Goal: Check status: Check status

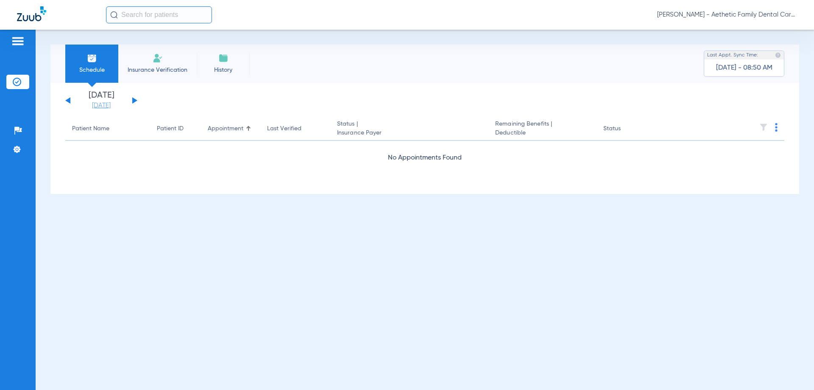
click at [103, 107] on link "[DATE]" at bounding box center [101, 105] width 51 height 8
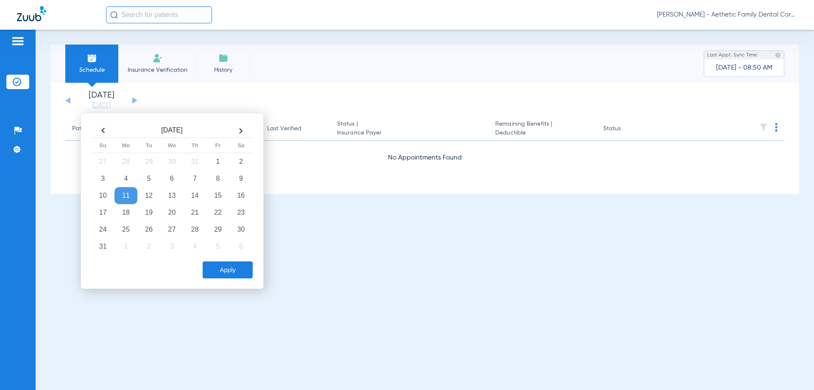
click at [99, 129] on th at bounding box center [103, 131] width 23 height 14
click at [242, 131] on th at bounding box center [240, 131] width 23 height 14
click at [145, 226] on td "29" at bounding box center [148, 229] width 23 height 17
click at [228, 273] on button "Apply" at bounding box center [228, 269] width 50 height 17
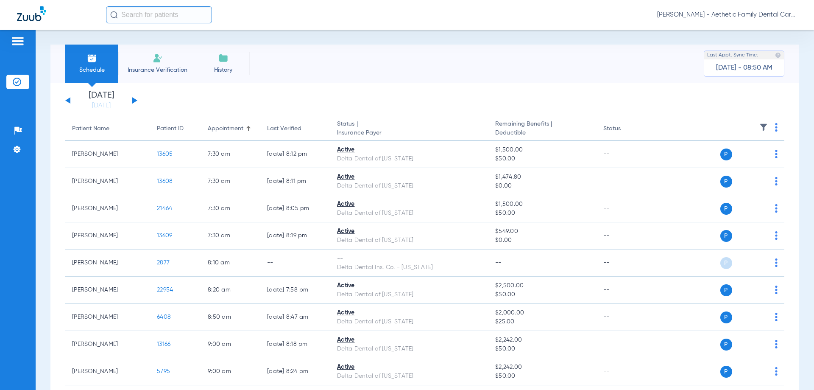
click at [167, 11] on input "text" at bounding box center [159, 14] width 106 height 17
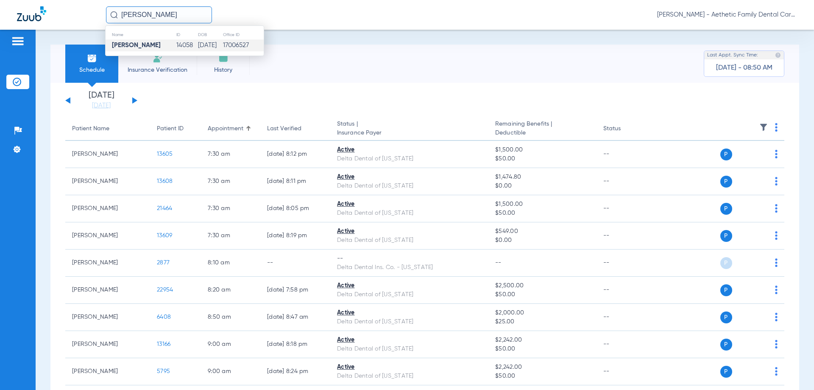
type input "[PERSON_NAME]"
click at [176, 42] on td "14058" at bounding box center [187, 45] width 22 height 12
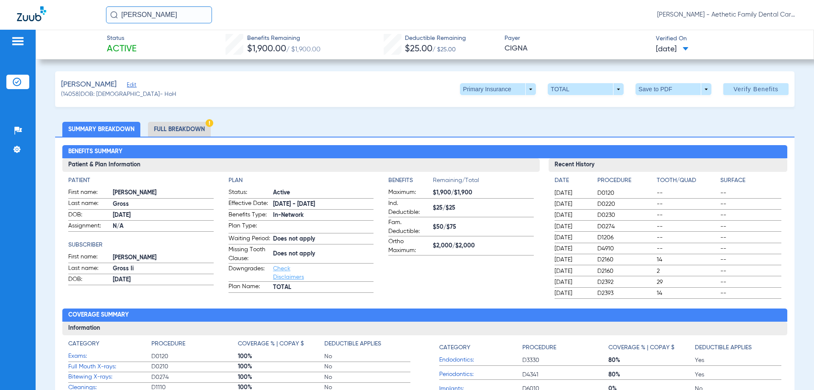
click at [184, 128] on li "Full Breakdown" at bounding box center [179, 129] width 63 height 15
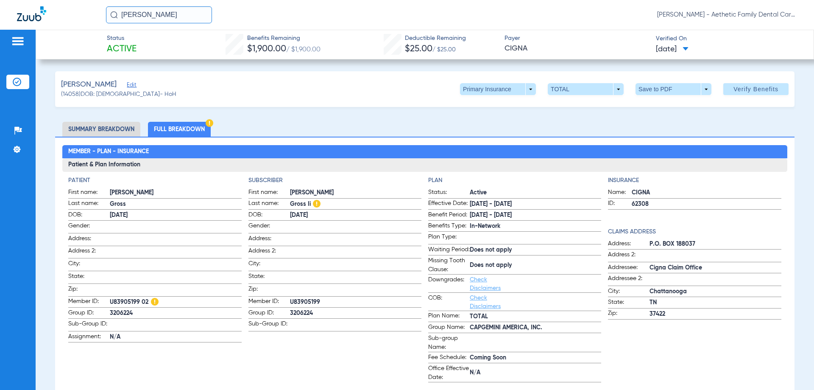
click at [688, 48] on span at bounding box center [686, 49] width 6 height 5
click at [682, 119] on label "[DATE] 7:47PM" at bounding box center [683, 117] width 66 height 17
click at [91, 126] on li "Summary Breakdown" at bounding box center [101, 129] width 78 height 15
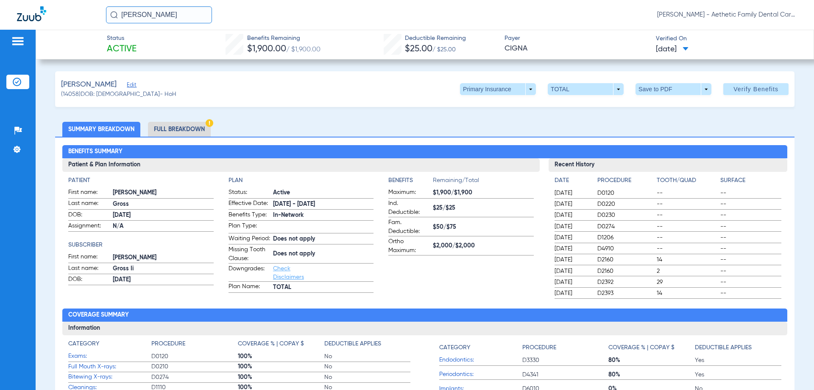
click at [184, 124] on li "Full Breakdown" at bounding box center [179, 129] width 63 height 15
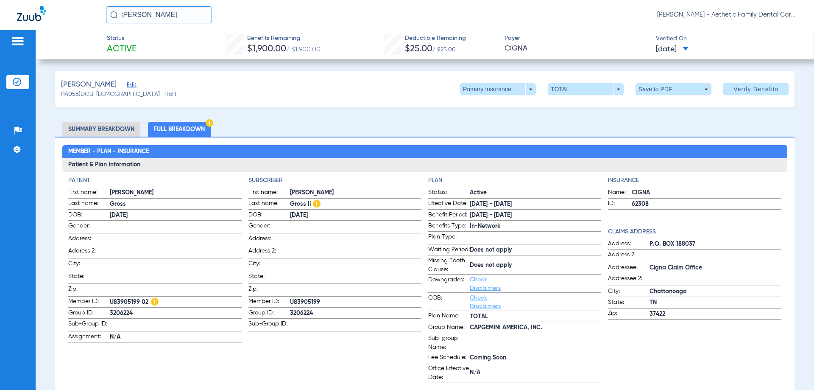
drag, startPoint x: 177, startPoint y: 15, endPoint x: 43, endPoint y: 10, distance: 134.5
click at [42, 14] on div "[PERSON_NAME] [PERSON_NAME] - Aethetic Family Dental Care ([GEOGRAPHIC_DATA])" at bounding box center [407, 15] width 814 height 30
click at [279, 100] on div "[PERSON_NAME] Edit (14058) DOB: [DEMOGRAPHIC_DATA] - HoH Primary Insurance arro…" at bounding box center [424, 89] width 739 height 36
click at [14, 78] on img at bounding box center [17, 82] width 8 height 8
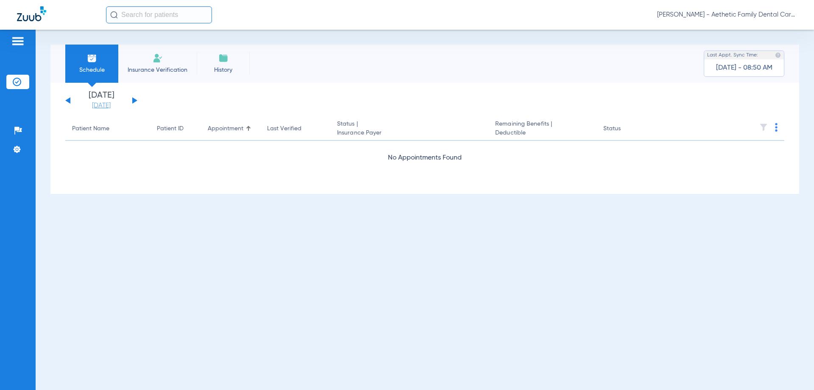
click at [106, 105] on link "[DATE]" at bounding box center [101, 105] width 51 height 8
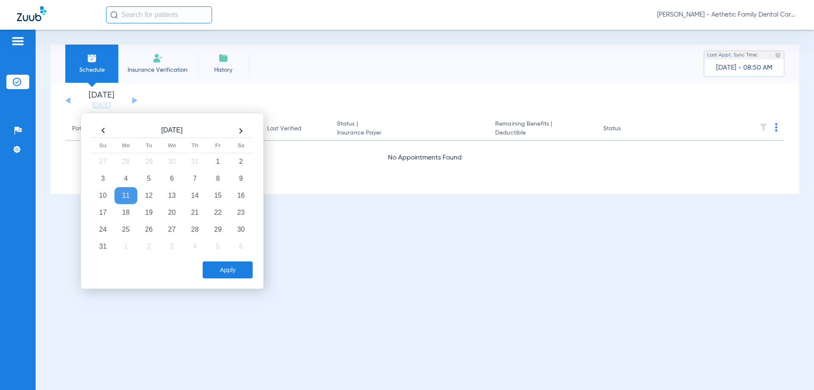
click at [104, 132] on th at bounding box center [103, 131] width 23 height 14
click at [147, 235] on td "29" at bounding box center [148, 229] width 23 height 17
click at [217, 270] on button "Apply" at bounding box center [228, 269] width 50 height 17
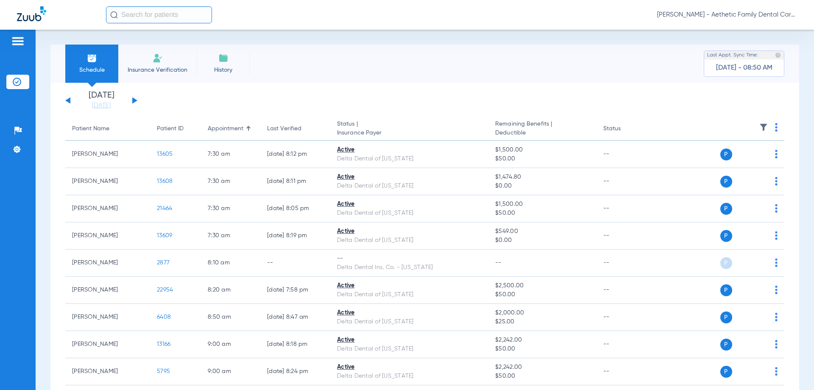
drag, startPoint x: 104, startPoint y: 106, endPoint x: 104, endPoint y: 111, distance: 5.1
click at [104, 106] on link "[DATE]" at bounding box center [101, 105] width 51 height 8
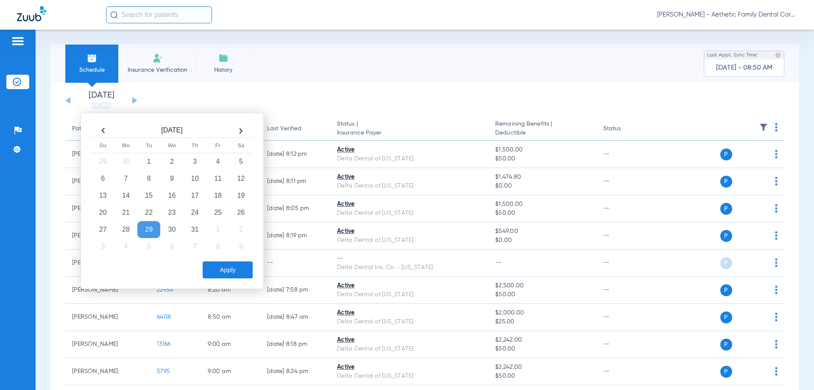
click at [329, 66] on div "Schedule Insurance Verification History Last Appt. Sync Time: [DATE] - 08:50 AM" at bounding box center [424, 64] width 749 height 38
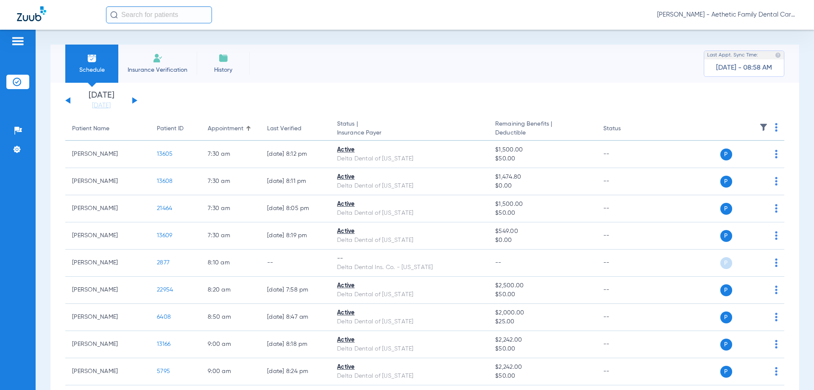
click at [134, 99] on button at bounding box center [134, 100] width 5 height 6
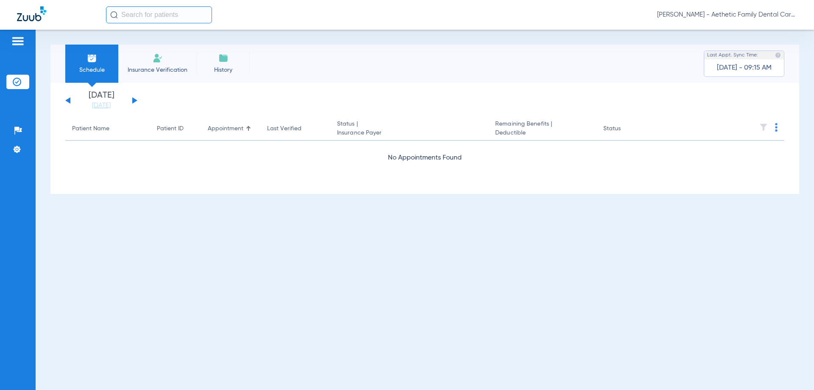
click at [132, 101] on button at bounding box center [134, 100] width 5 height 6
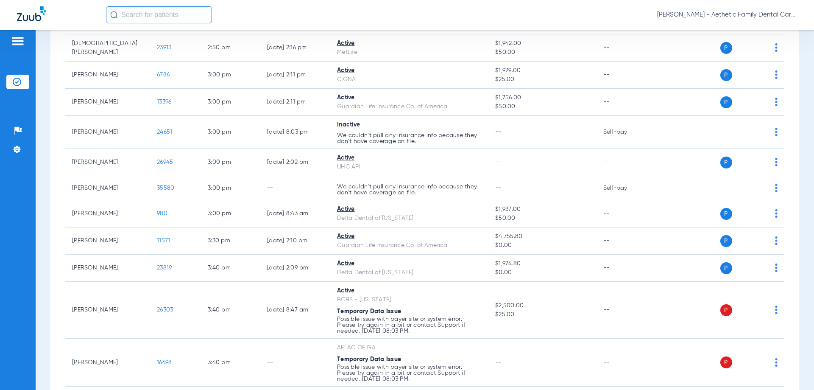
scroll to position [2162, 0]
